Goal: Task Accomplishment & Management: Manage account settings

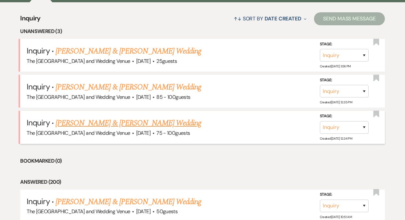
click at [135, 125] on link "[PERSON_NAME] & [PERSON_NAME] Wedding" at bounding box center [128, 124] width 145 height 12
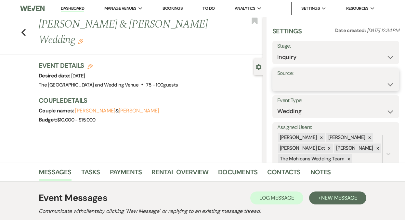
click at [307, 83] on select "Weven Venue Website Instagram Facebook Pinterest Google The Knot Wedding Wire H…" at bounding box center [335, 84] width 117 height 13
select select "5"
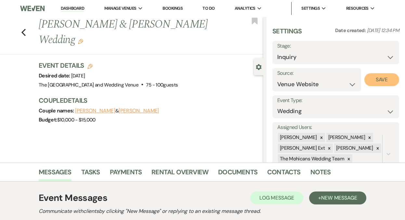
click at [374, 80] on button "Save" at bounding box center [381, 79] width 35 height 13
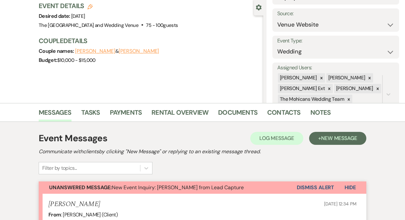
scroll to position [83, 0]
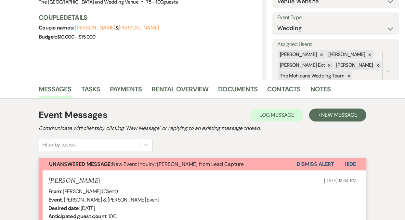
click at [309, 166] on button "Dismiss Alert" at bounding box center [314, 164] width 37 height 12
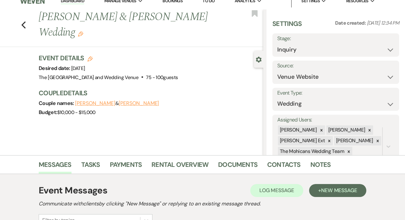
scroll to position [0, 0]
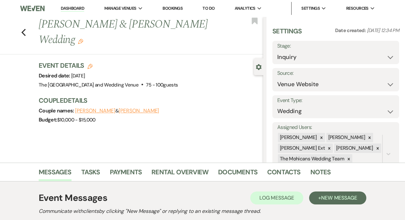
click at [74, 9] on link "Dashboard" at bounding box center [72, 9] width 23 height 6
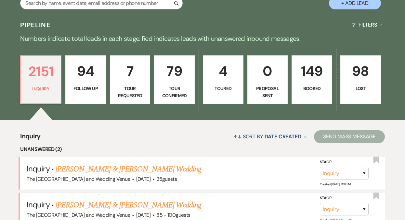
scroll to position [197, 0]
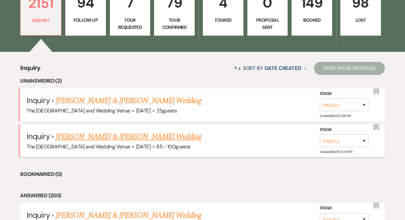
click at [119, 134] on link "[PERSON_NAME] & [PERSON_NAME] Wedding" at bounding box center [128, 137] width 145 height 12
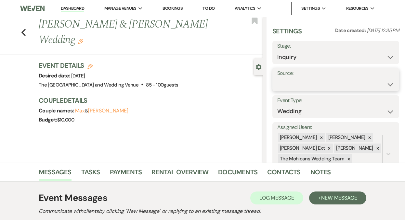
click at [289, 85] on select "Weven Venue Website Instagram Facebook Pinterest Google The Knot Wedding Wire H…" at bounding box center [335, 84] width 117 height 13
select select "5"
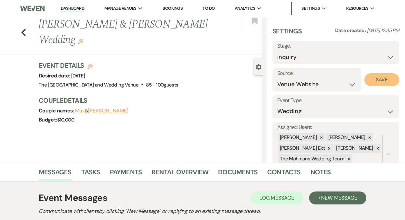
click at [373, 77] on button "Save" at bounding box center [381, 79] width 35 height 13
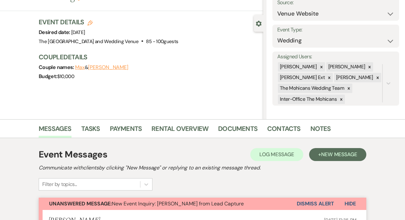
scroll to position [47, 0]
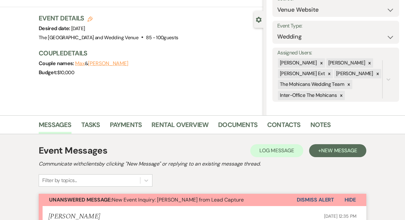
click at [299, 200] on button "Dismiss Alert" at bounding box center [314, 200] width 37 height 12
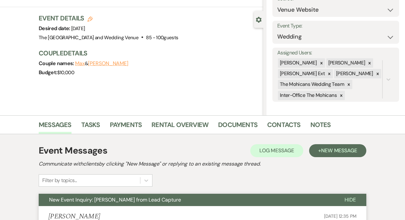
scroll to position [0, 0]
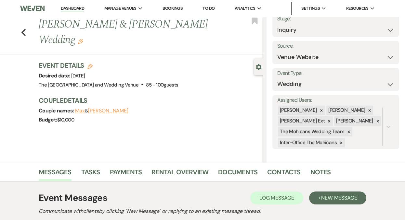
click at [73, 6] on link "Dashboard" at bounding box center [72, 9] width 23 height 6
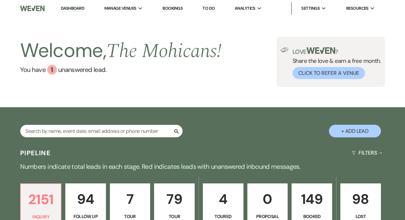
scroll to position [134, 0]
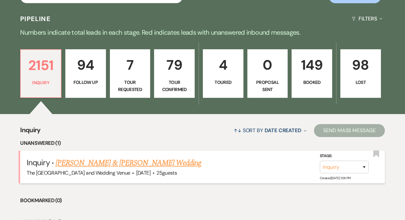
click at [114, 163] on link "[PERSON_NAME] & [PERSON_NAME] Wedding" at bounding box center [128, 163] width 145 height 12
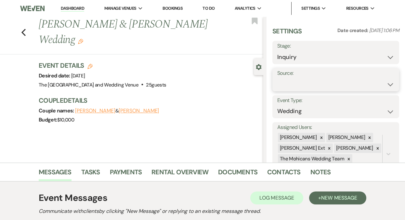
click at [309, 85] on select "Weven Venue Website Instagram Facebook Pinterest Google The Knot Wedding Wire H…" at bounding box center [335, 84] width 117 height 13
select select "5"
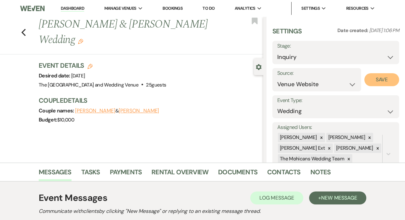
click at [382, 80] on button "Save" at bounding box center [381, 79] width 35 height 13
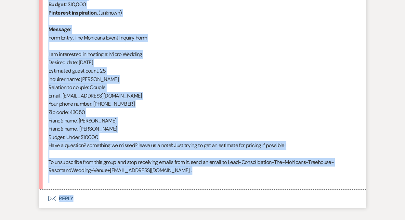
scroll to position [320, 0]
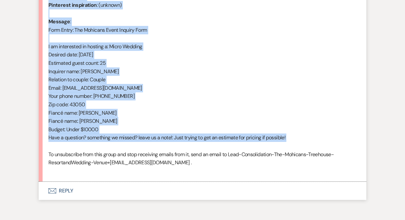
drag, startPoint x: 49, startPoint y: 119, endPoint x: 136, endPoint y: 149, distance: 92.1
click at [136, 149] on div "From : [PERSON_NAME] (Client) Event : [PERSON_NAME] & [PERSON_NAME] Event Desir…" at bounding box center [202, 63] width 308 height 224
copy div "From : [PERSON_NAME] (Client) Event : [PERSON_NAME] & [PERSON_NAME] Event Desir…"
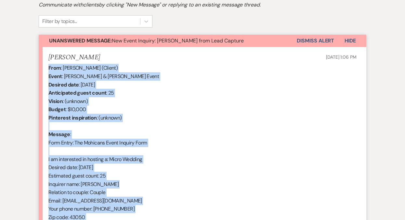
scroll to position [156, 0]
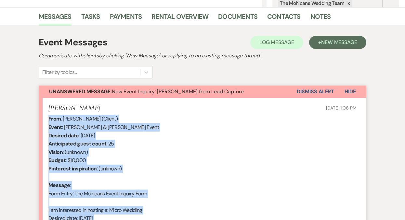
click at [304, 93] on button "Dismiss Alert" at bounding box center [314, 92] width 37 height 12
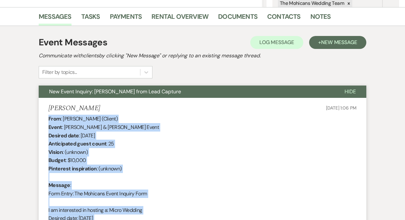
scroll to position [0, 0]
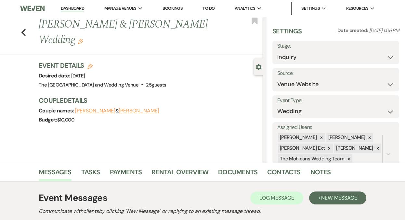
click at [73, 7] on link "Dashboard" at bounding box center [72, 9] width 23 height 6
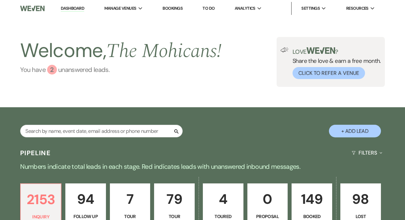
click at [76, 71] on link "You have 2 unanswered lead s ." at bounding box center [120, 70] width 201 height 10
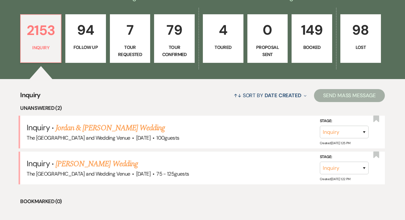
scroll to position [174, 0]
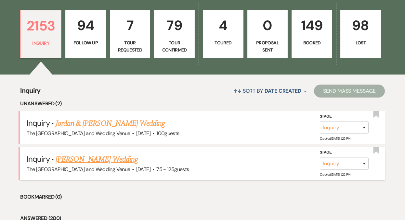
click at [104, 159] on link "Colton Mccloskey's Wedding" at bounding box center [97, 160] width 82 height 12
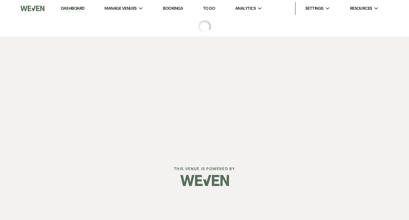
select select "3"
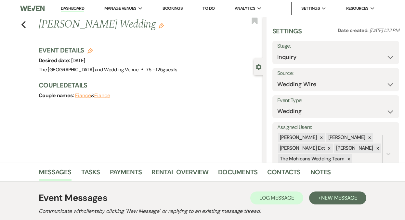
scroll to position [89, 0]
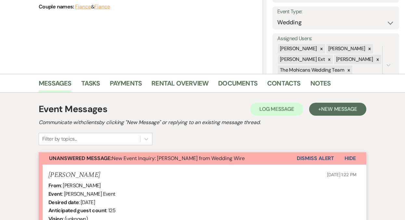
click at [305, 157] on button "Dismiss Alert" at bounding box center [314, 159] width 37 height 12
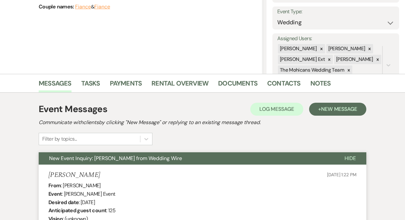
scroll to position [0, 0]
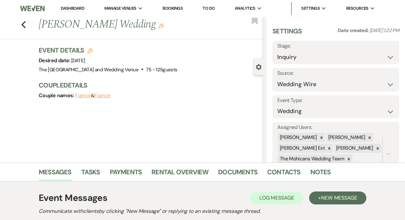
click at [75, 6] on link "Dashboard" at bounding box center [72, 9] width 23 height 6
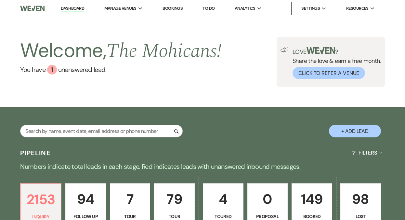
scroll to position [141, 0]
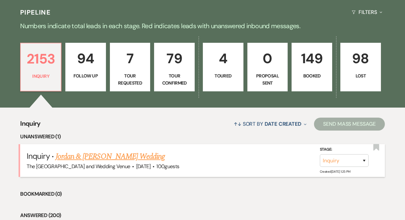
click at [99, 156] on link "Jordan & Jordan's Wedding" at bounding box center [110, 157] width 109 height 12
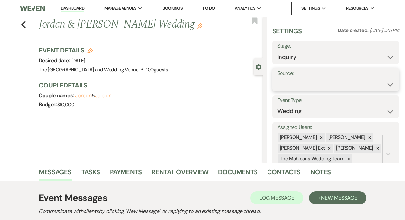
click at [294, 81] on select "Weven Venue Website Instagram Facebook Pinterest Google The Knot Wedding Wire H…" at bounding box center [335, 84] width 117 height 13
select select "5"
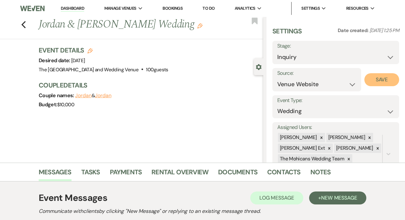
click at [379, 83] on button "Save" at bounding box center [381, 79] width 35 height 13
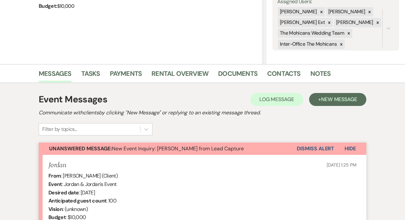
scroll to position [122, 0]
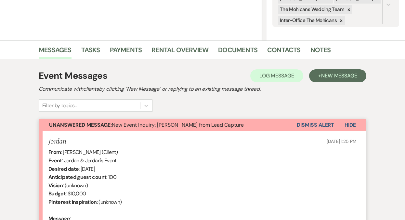
click at [311, 128] on button "Dismiss Alert" at bounding box center [314, 125] width 37 height 12
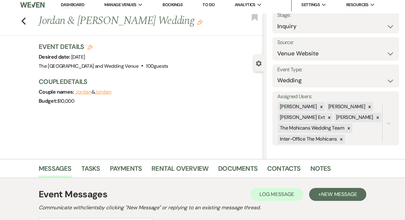
scroll to position [0, 0]
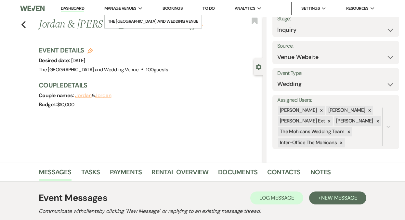
click at [74, 8] on link "Dashboard" at bounding box center [72, 9] width 23 height 6
